Goal: Find specific page/section: Find specific page/section

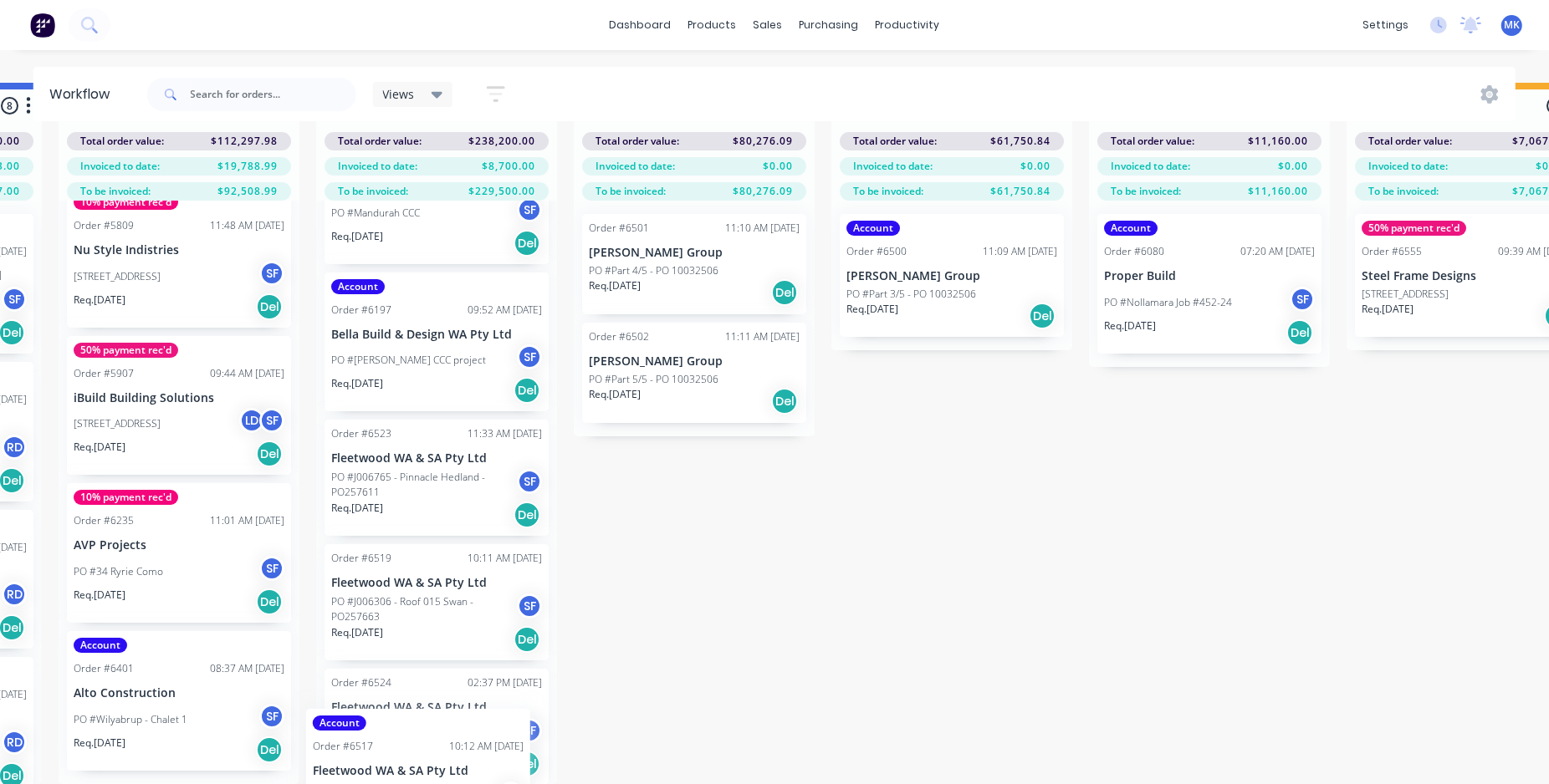
scroll to position [385, 0]
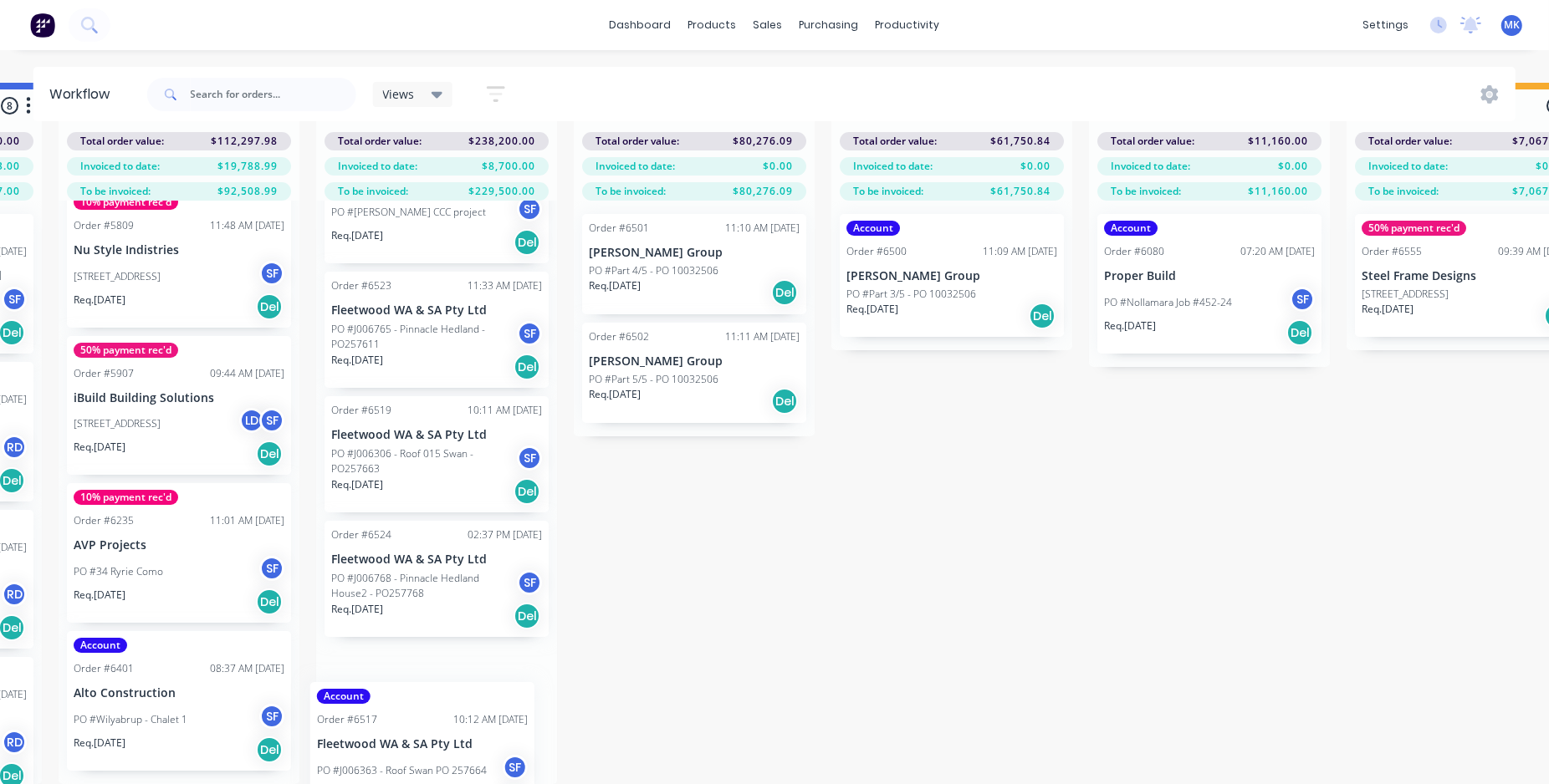
drag, startPoint x: 1440, startPoint y: 413, endPoint x: 395, endPoint y: 751, distance: 1098.3
click at [395, 751] on div "Submitted 2 Status colour #273444 hex #273444 Save Cancel Summaries Total order…" at bounding box center [71, 434] width 4245 height 702
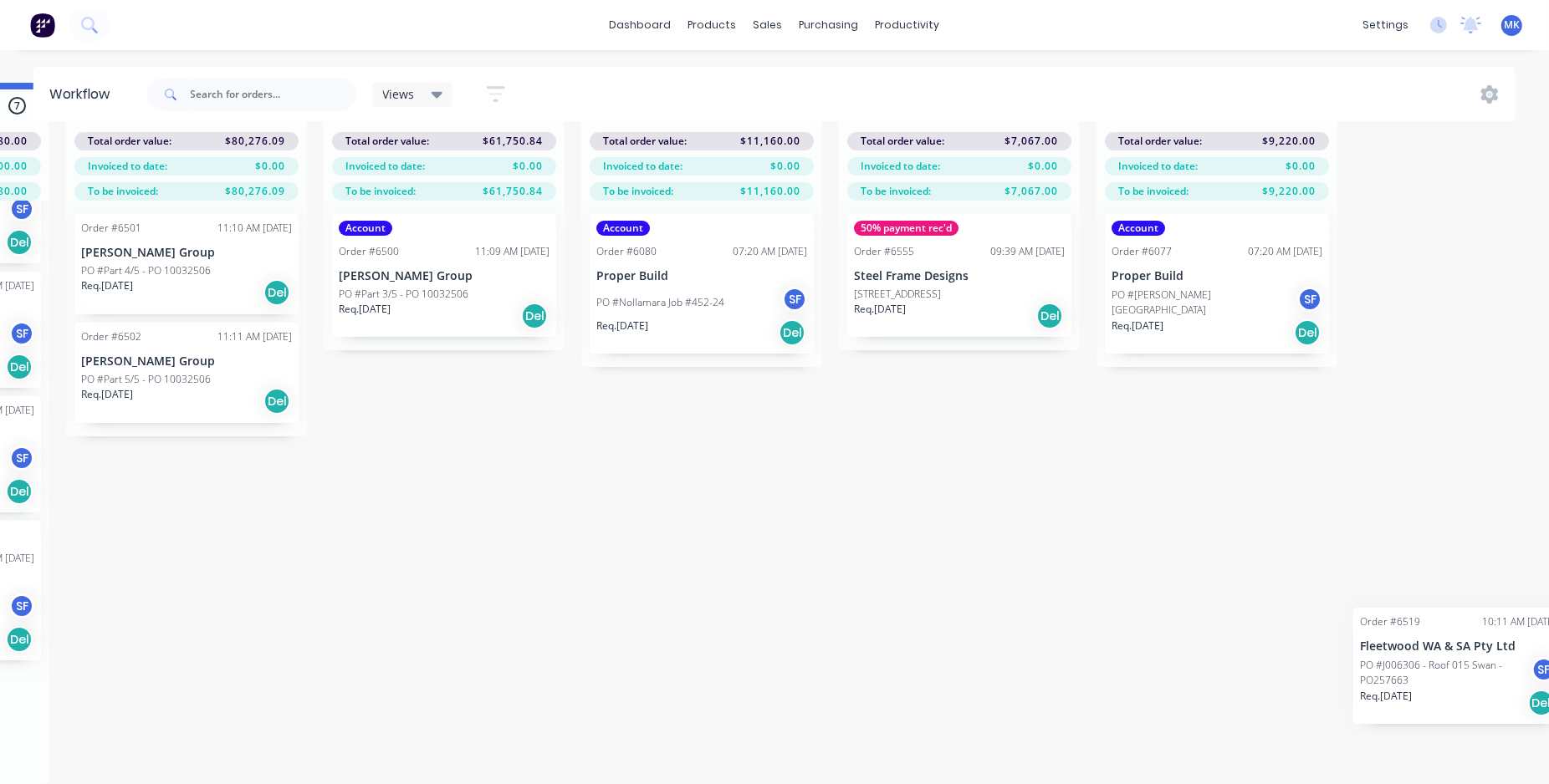
scroll to position [74, 2696]
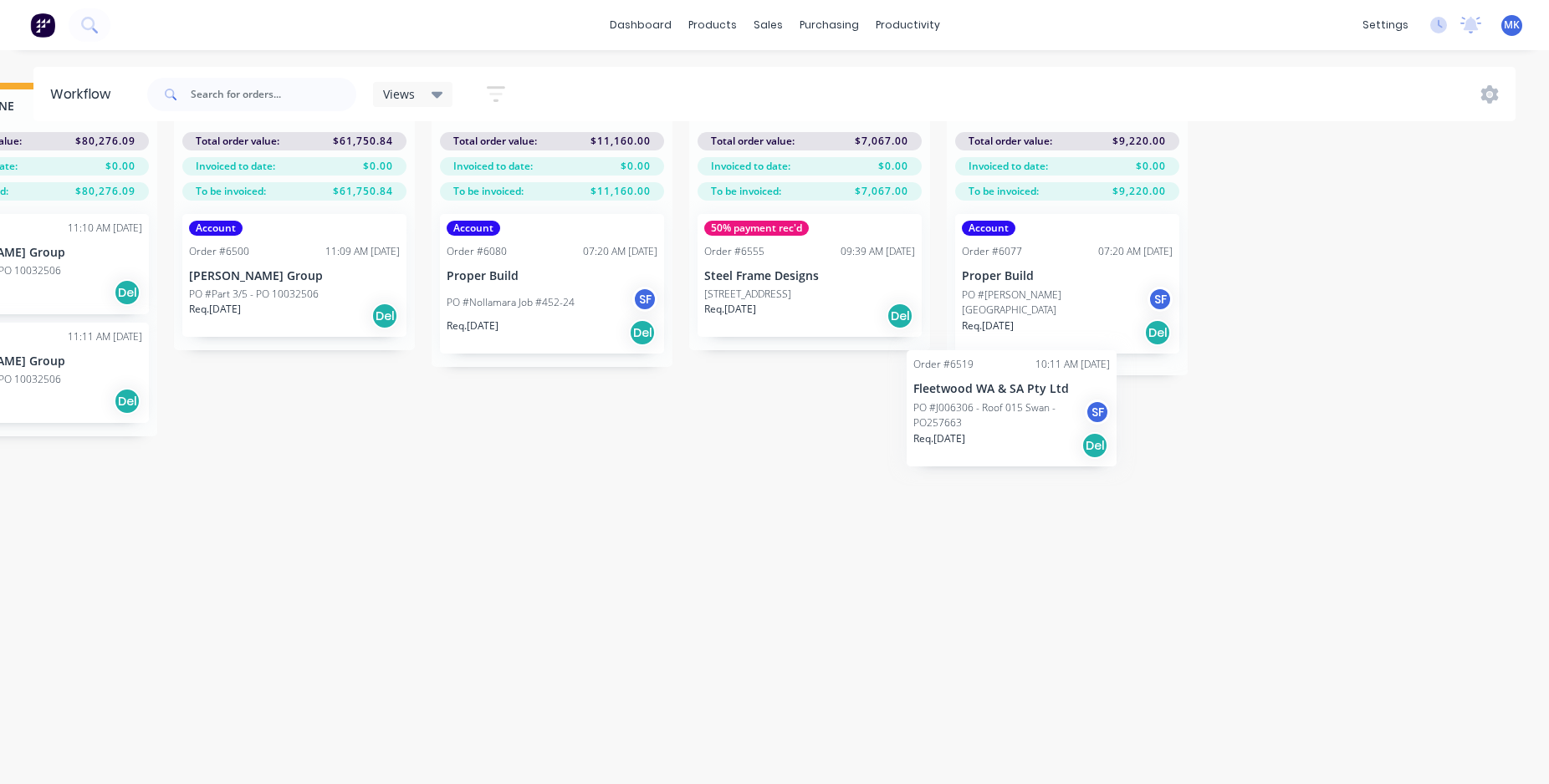
drag, startPoint x: 387, startPoint y: 447, endPoint x: 1009, endPoint y: 449, distance: 622.0
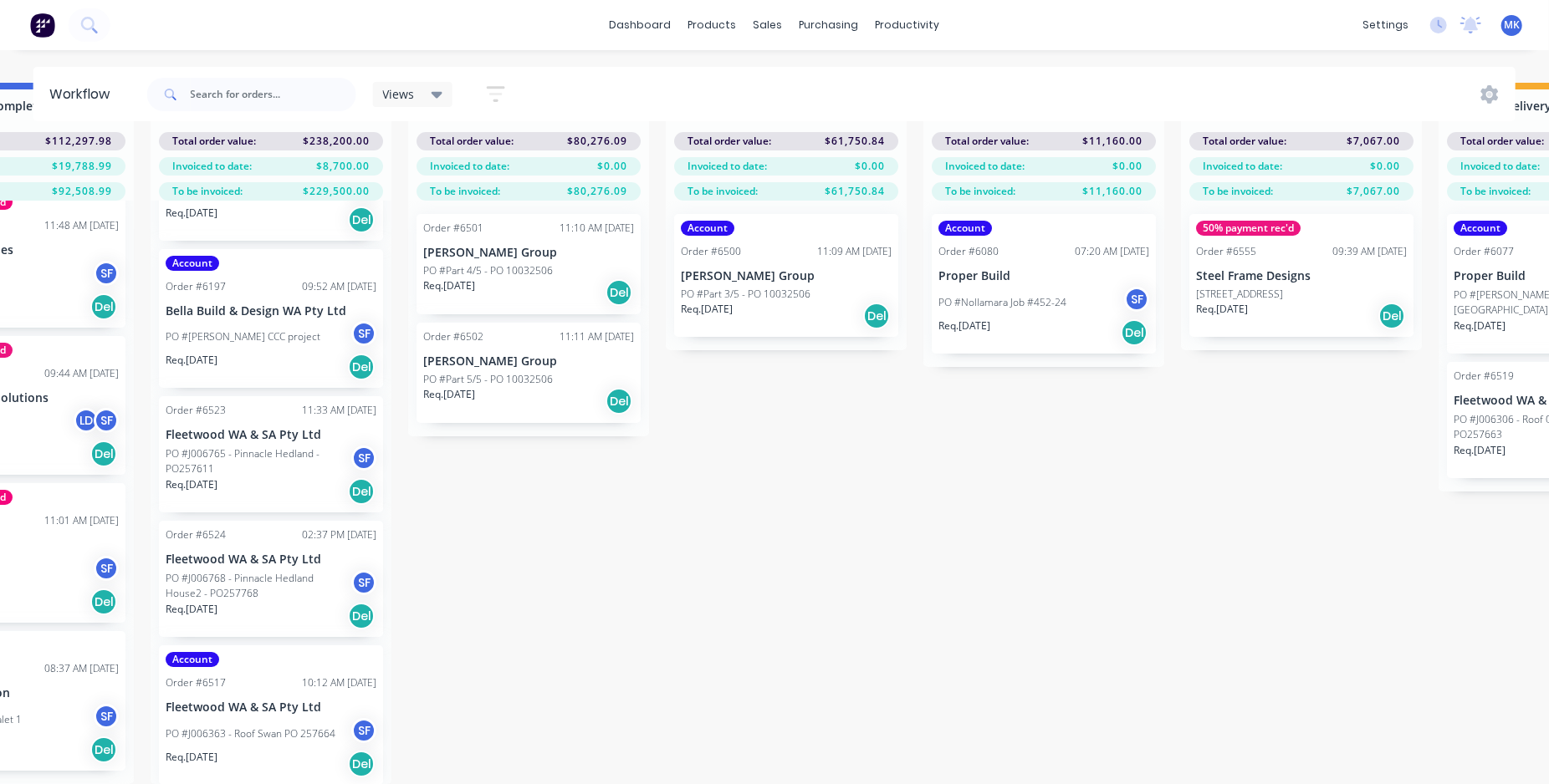
scroll to position [0, 2204]
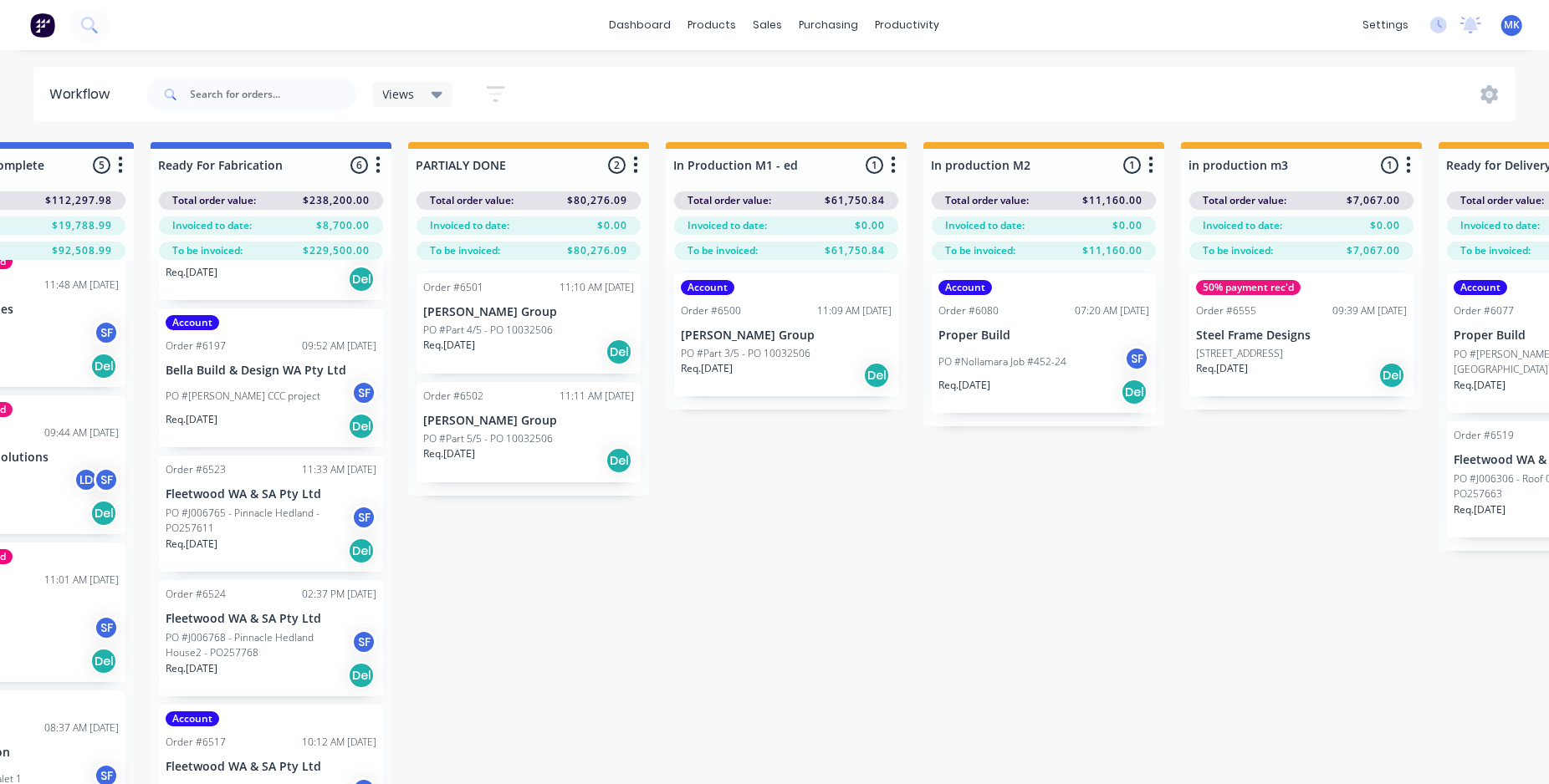
click at [378, 164] on icon "button" at bounding box center [378, 165] width 4 height 17
click at [308, 278] on button "Sort By" at bounding box center [304, 284] width 167 height 27
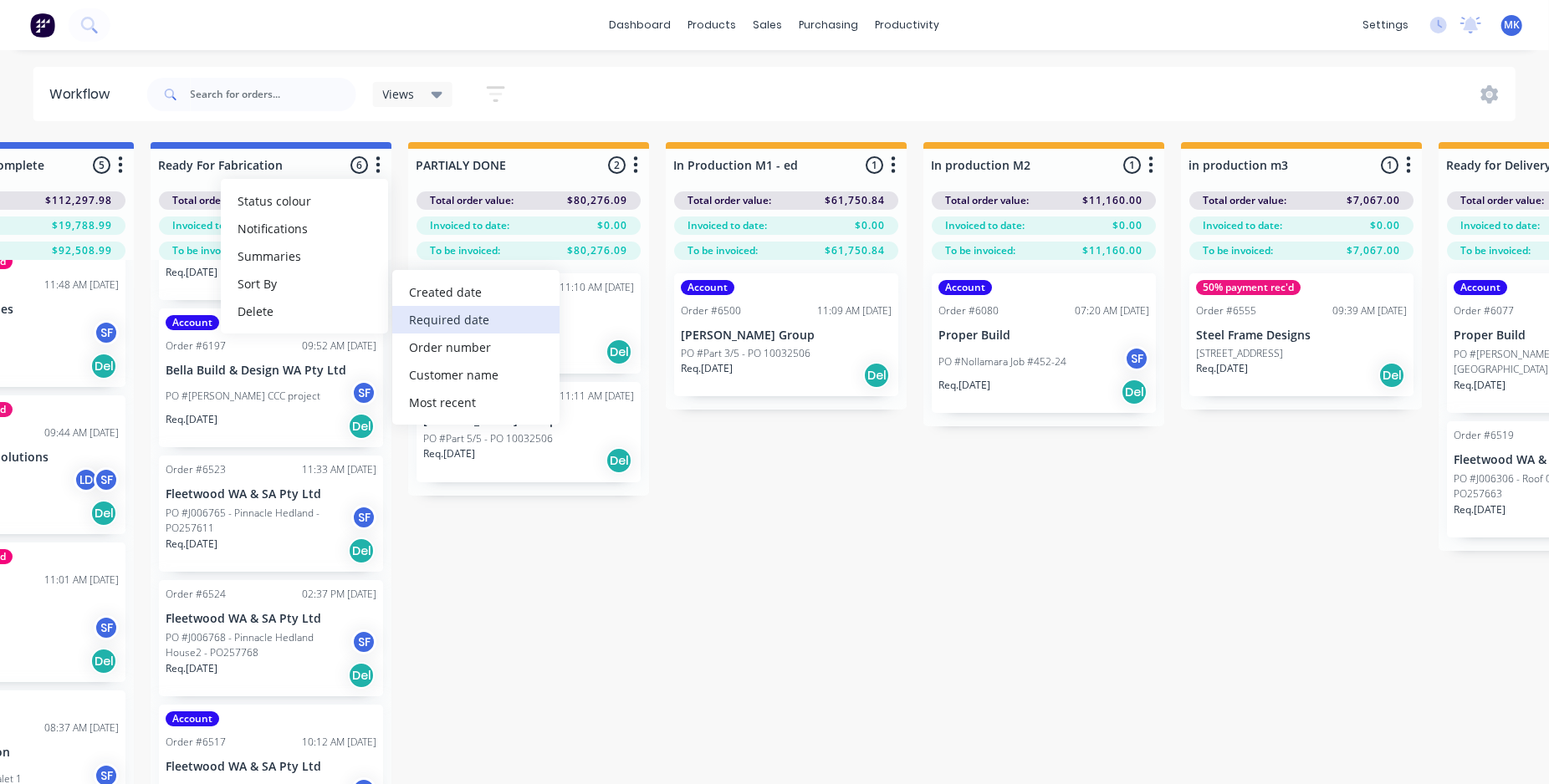
click at [438, 320] on date "Required date" at bounding box center [475, 320] width 167 height 27
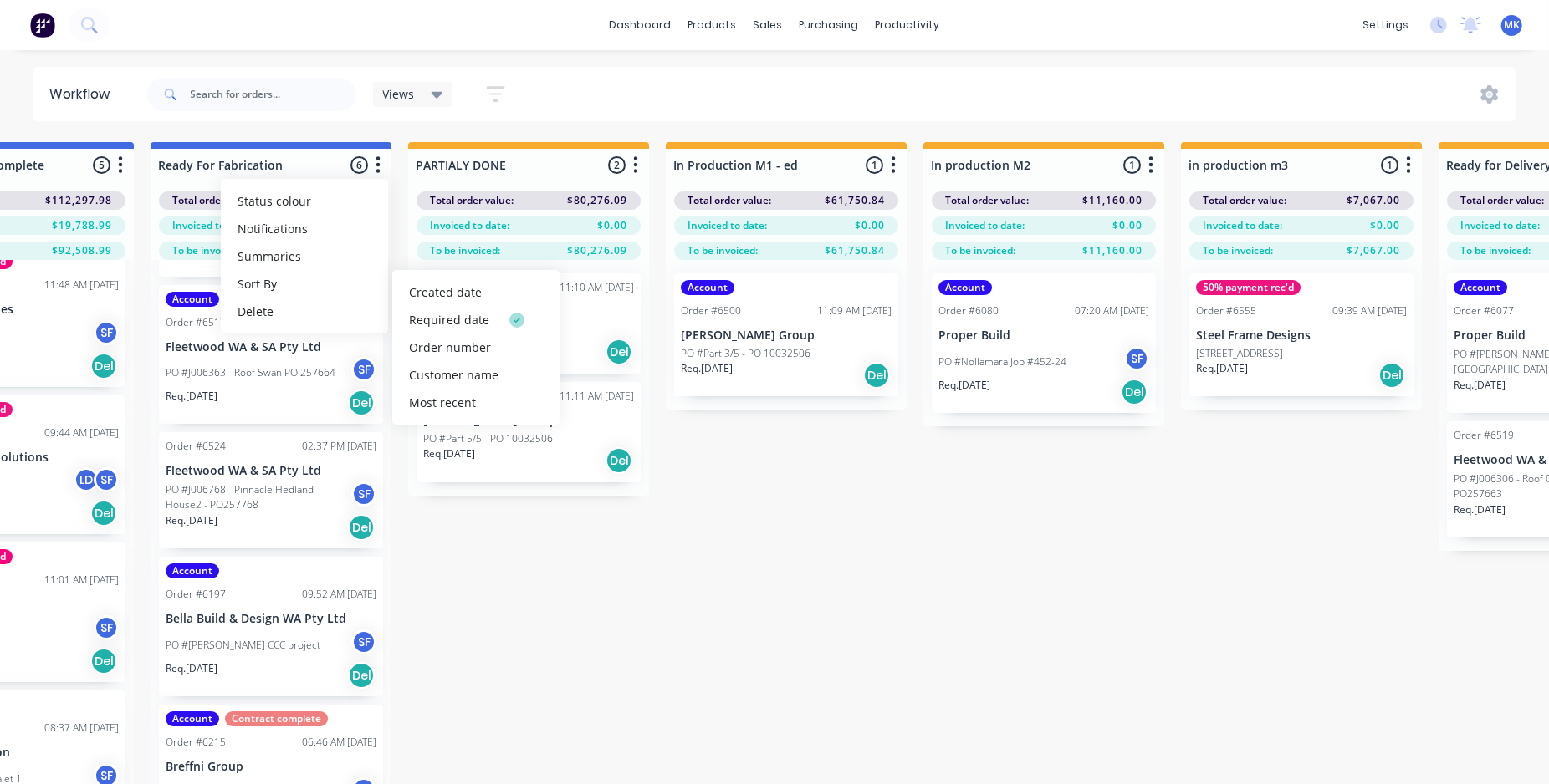
click at [360, 115] on div "Views Save new view None (Default) edit Show/Hide statuses Show line item cards…" at bounding box center [334, 94] width 380 height 50
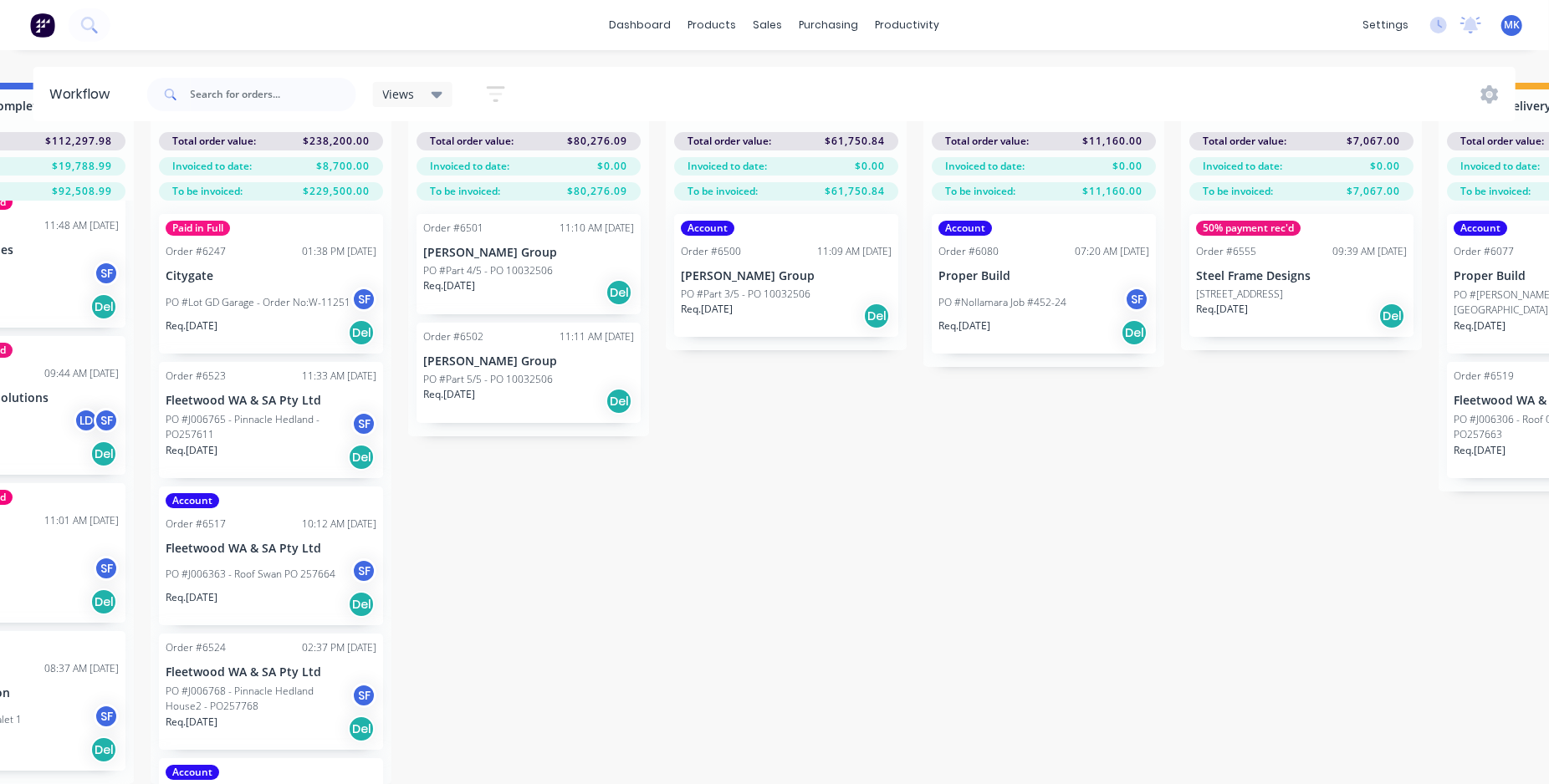
scroll to position [74, 2200]
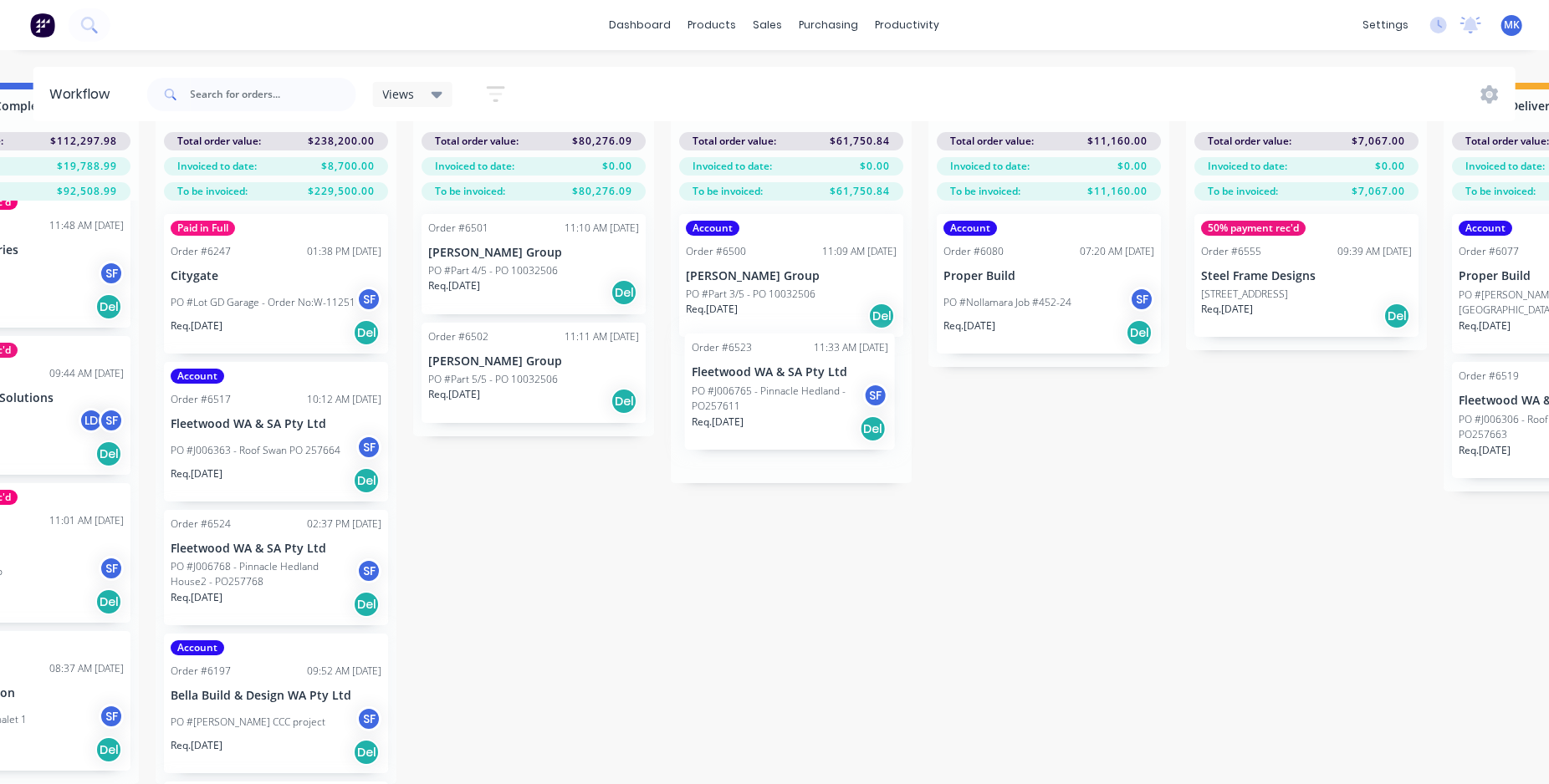
drag, startPoint x: 222, startPoint y: 398, endPoint x: 754, endPoint y: 391, distance: 532.0
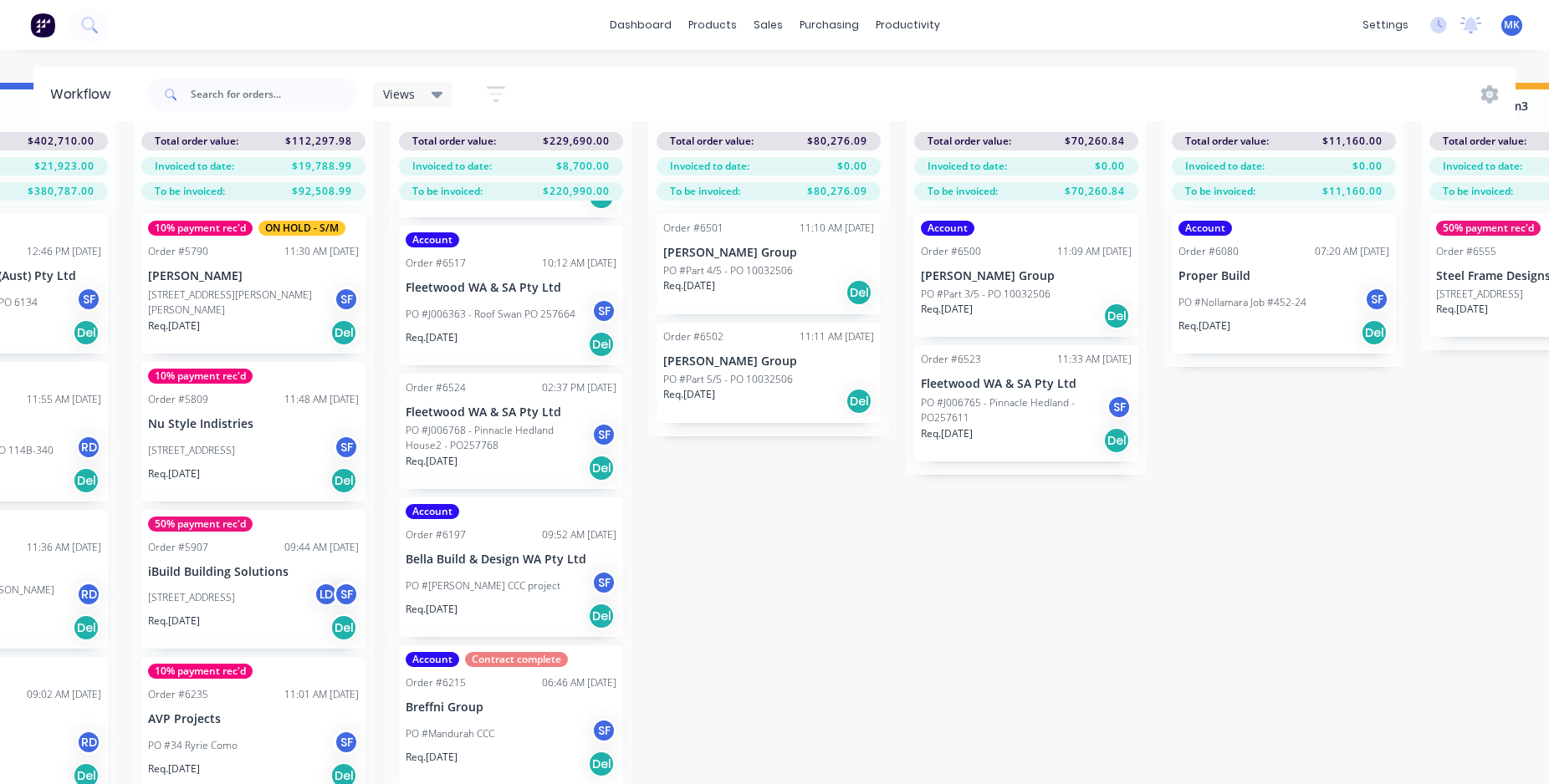
scroll to position [0, 0]
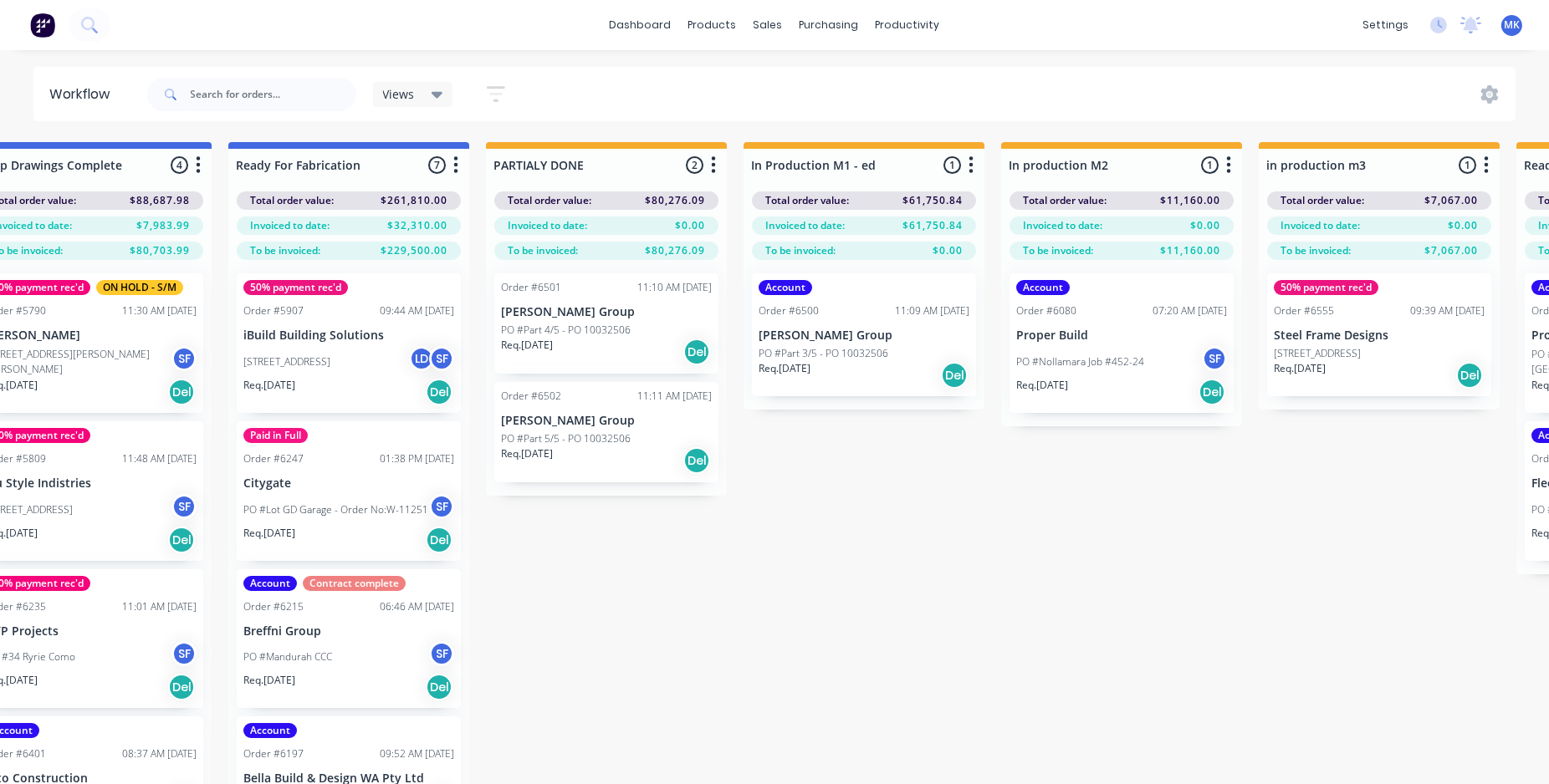
scroll to position [0, 2116]
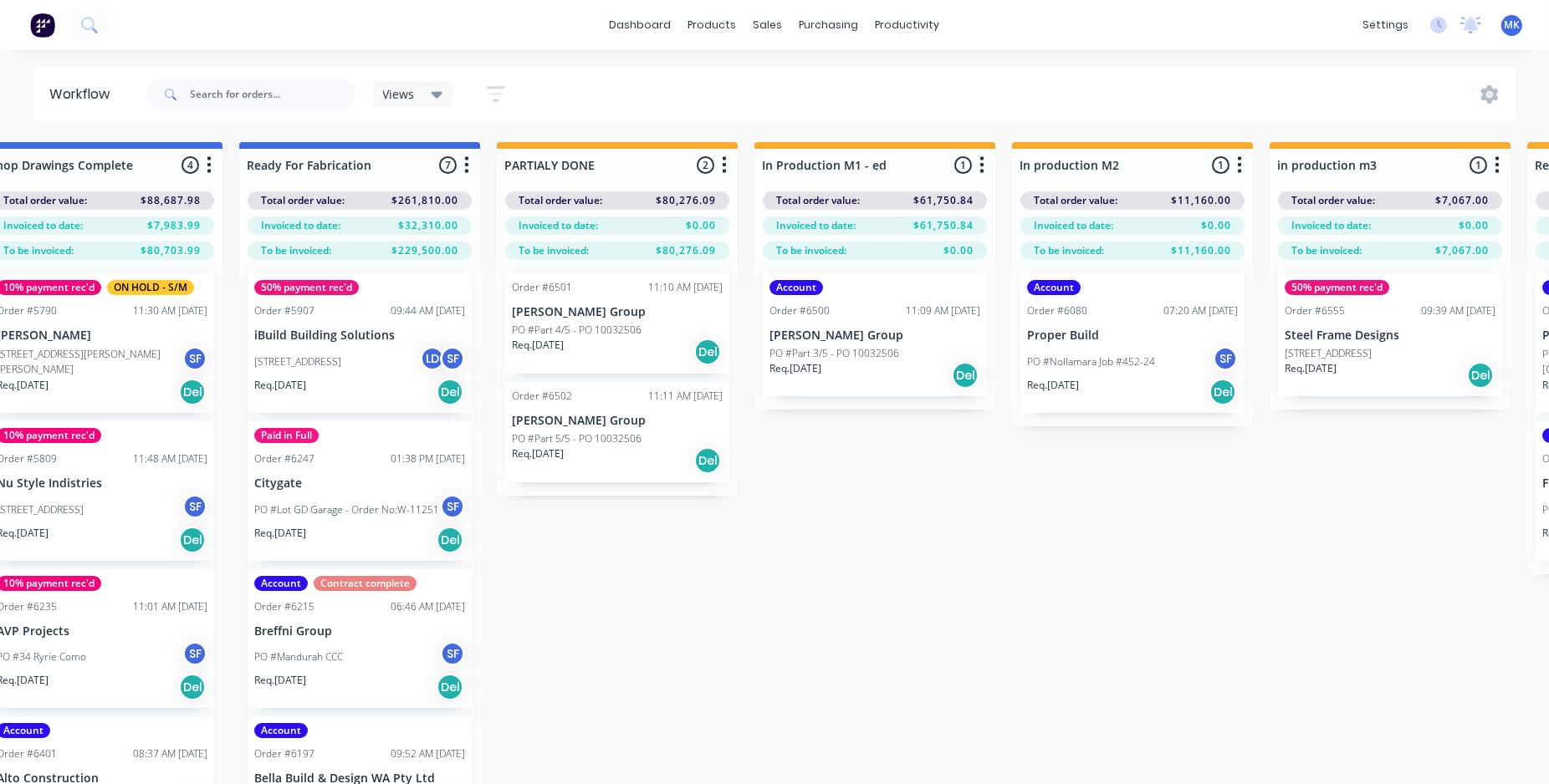
click at [307, 368] on p "[STREET_ADDRESS]" at bounding box center [298, 362] width 87 height 15
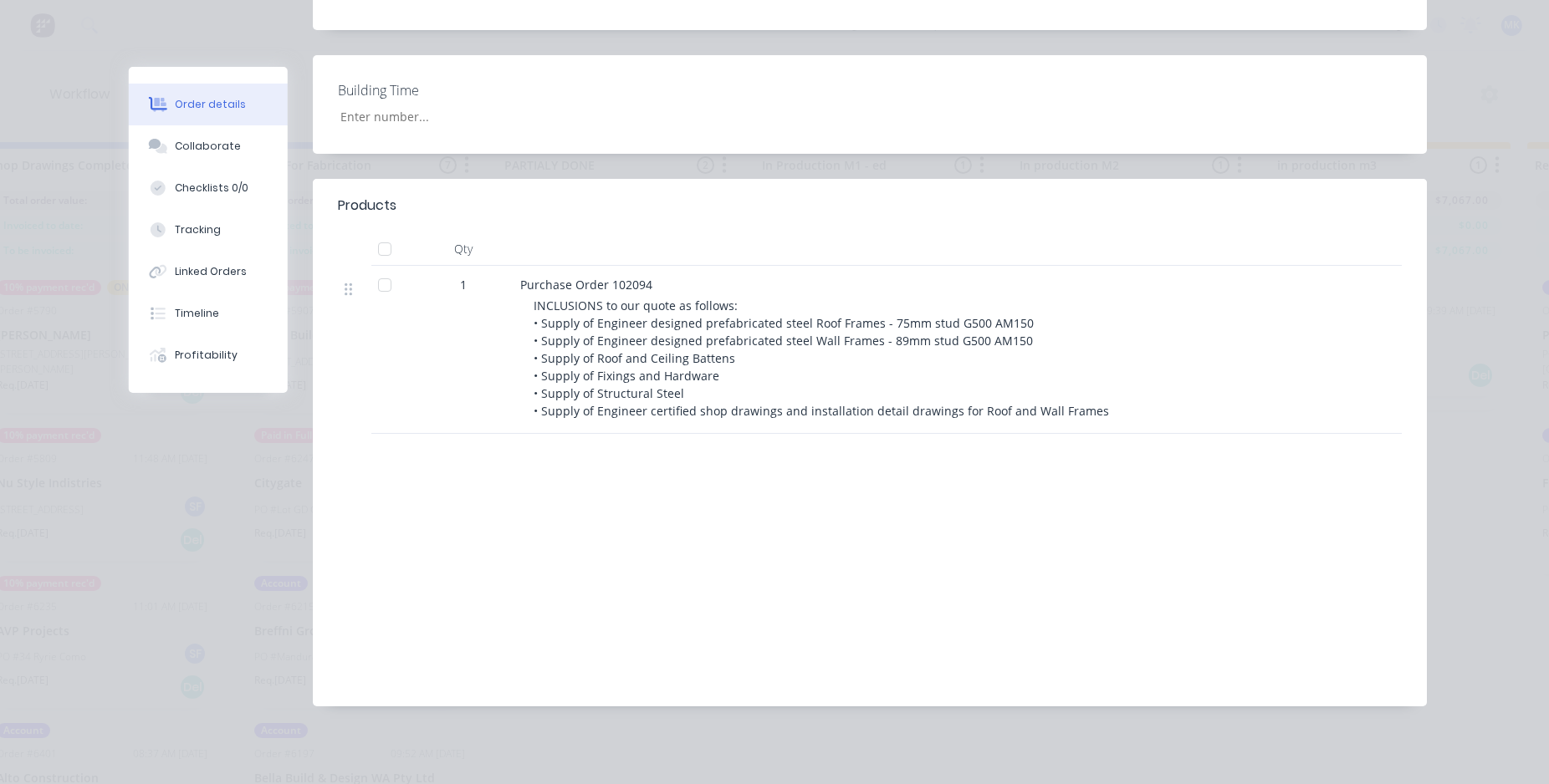
scroll to position [0, 0]
